Goal: Task Accomplishment & Management: Complete application form

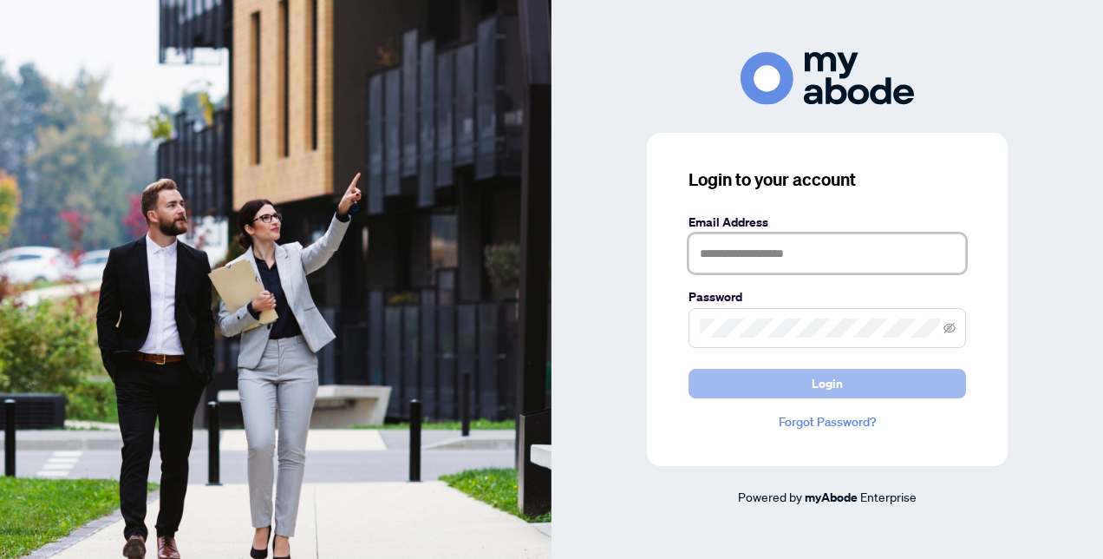
type input "**********"
click at [821, 384] on span "Login" at bounding box center [827, 384] width 31 height 28
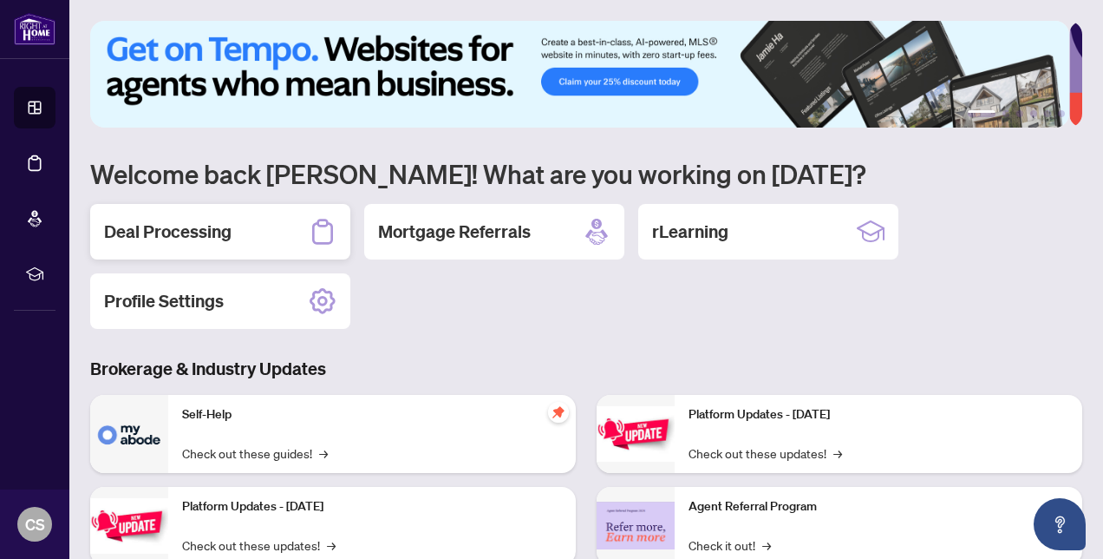
click at [180, 231] on h2 "Deal Processing" at bounding box center [168, 231] width 128 height 24
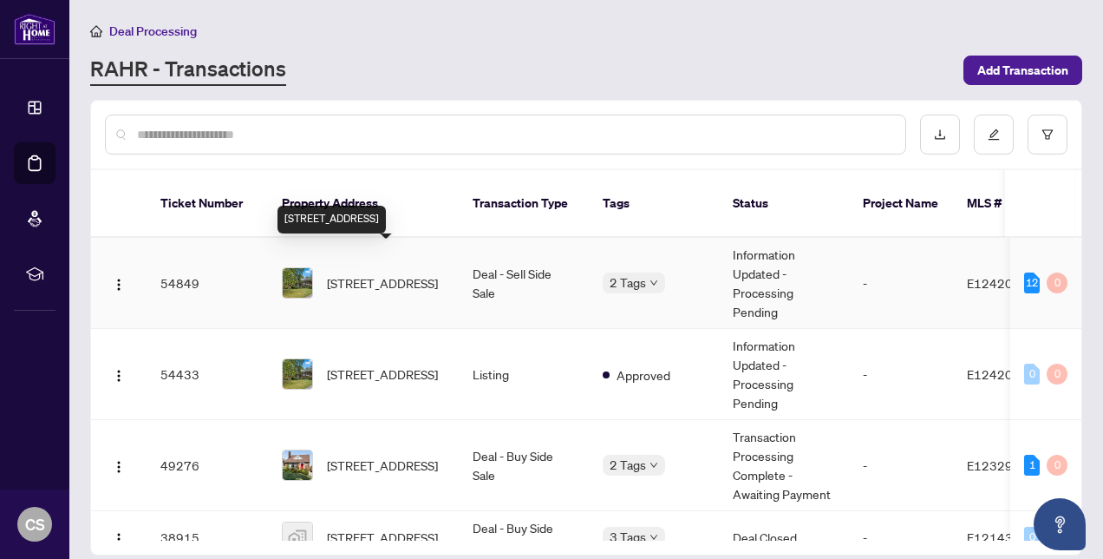
click at [387, 273] on span "[STREET_ADDRESS]" at bounding box center [382, 282] width 111 height 19
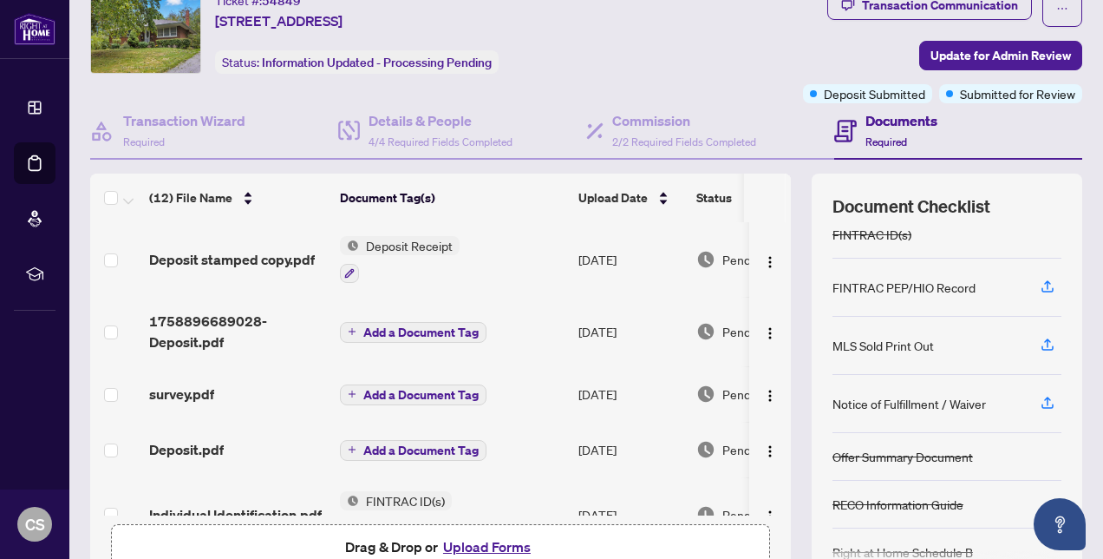
scroll to position [87, 0]
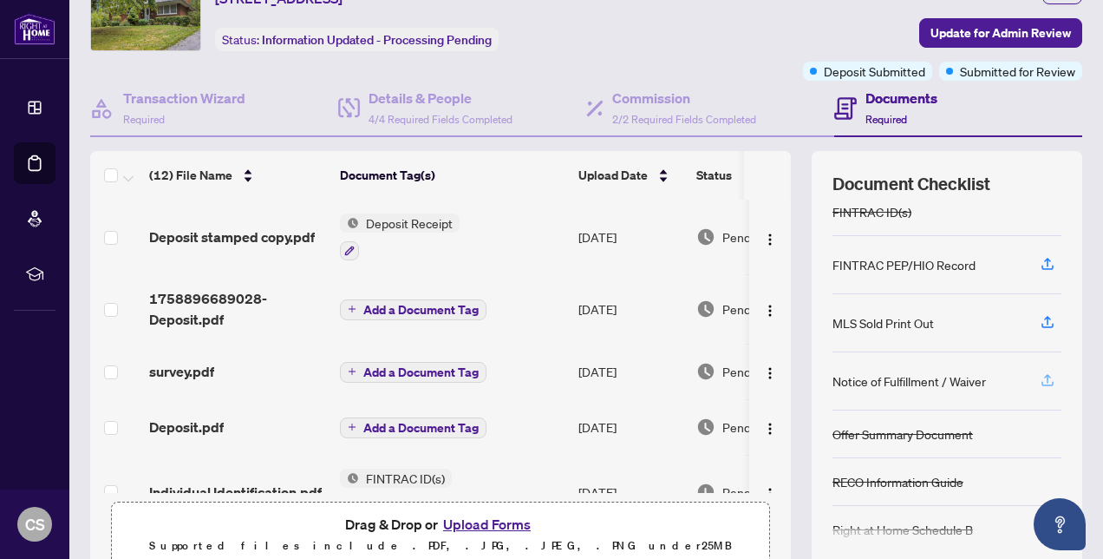
click at [1040, 373] on icon "button" at bounding box center [1048, 380] width 16 height 16
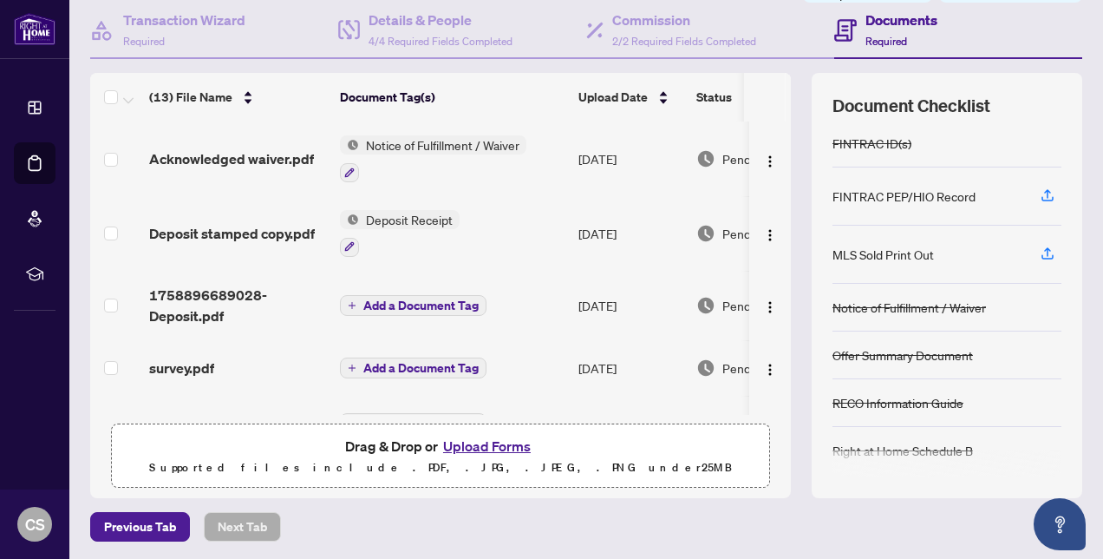
scroll to position [0, 0]
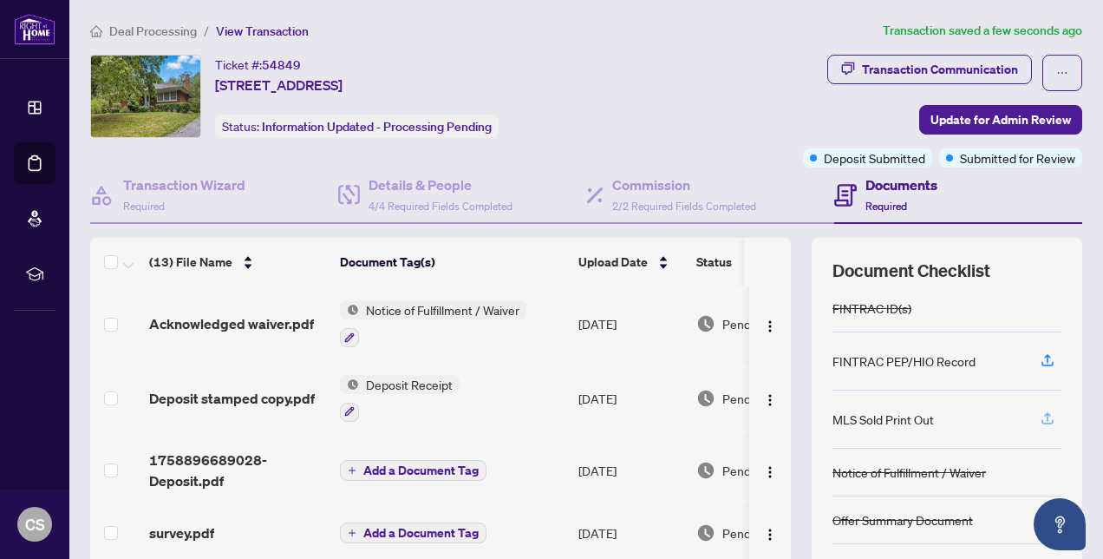
click at [1044, 412] on icon "button" at bounding box center [1047, 416] width 7 height 9
click at [1040, 410] on icon "button" at bounding box center [1048, 418] width 16 height 16
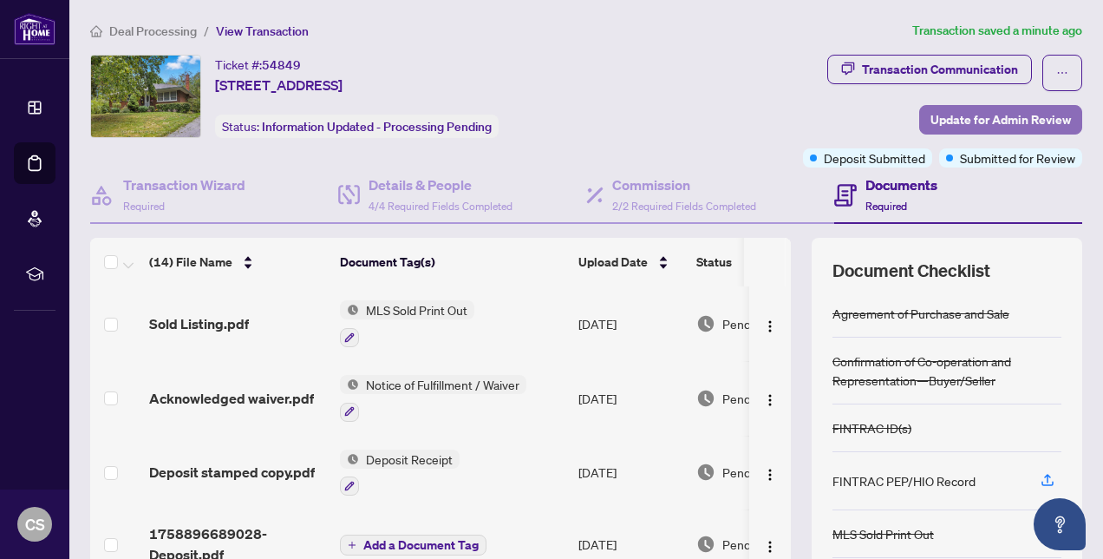
click at [975, 115] on span "Update for Admin Review" at bounding box center [1001, 120] width 141 height 28
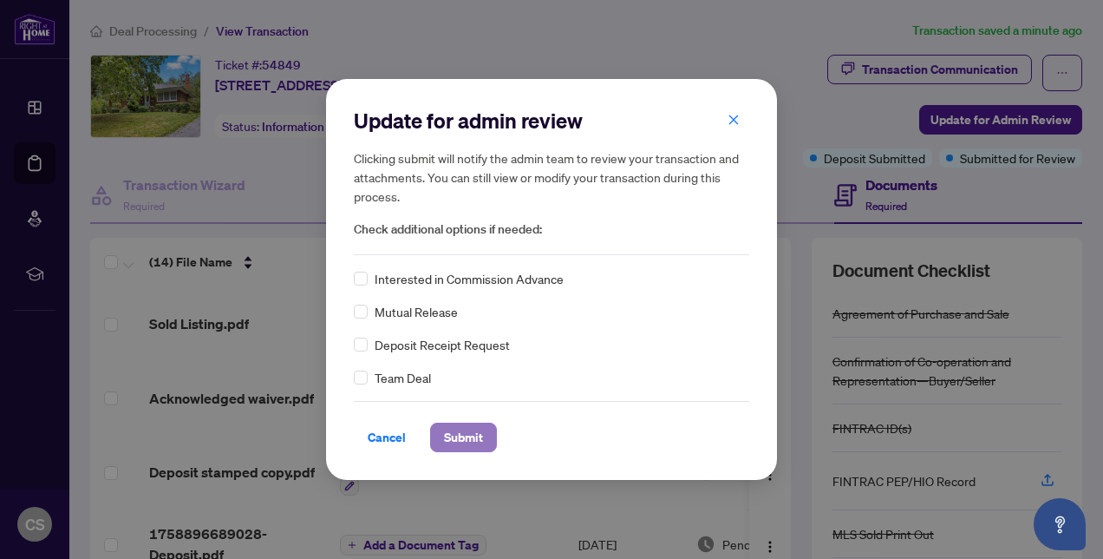
click at [461, 434] on span "Submit" at bounding box center [463, 437] width 39 height 28
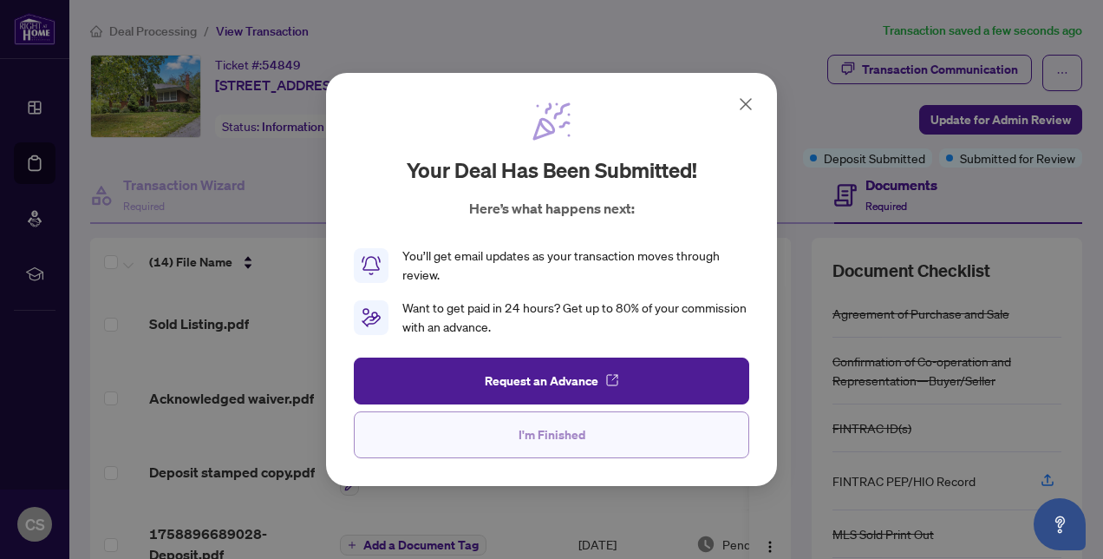
click at [541, 439] on span "I'm Finished" at bounding box center [552, 435] width 67 height 28
